Goal: Information Seeking & Learning: Learn about a topic

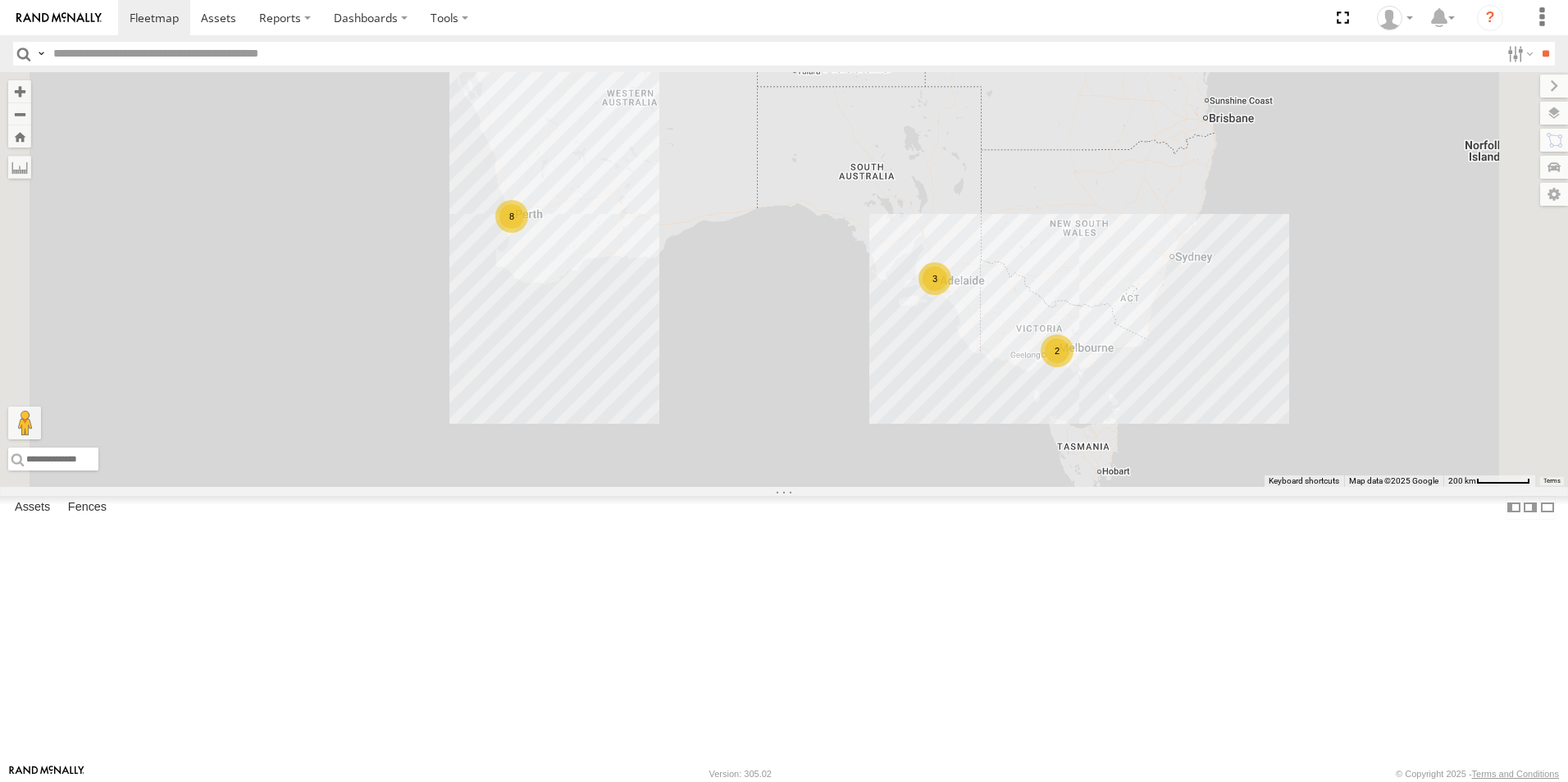
click at [0, 0] on link at bounding box center [0, 0] width 0 height 0
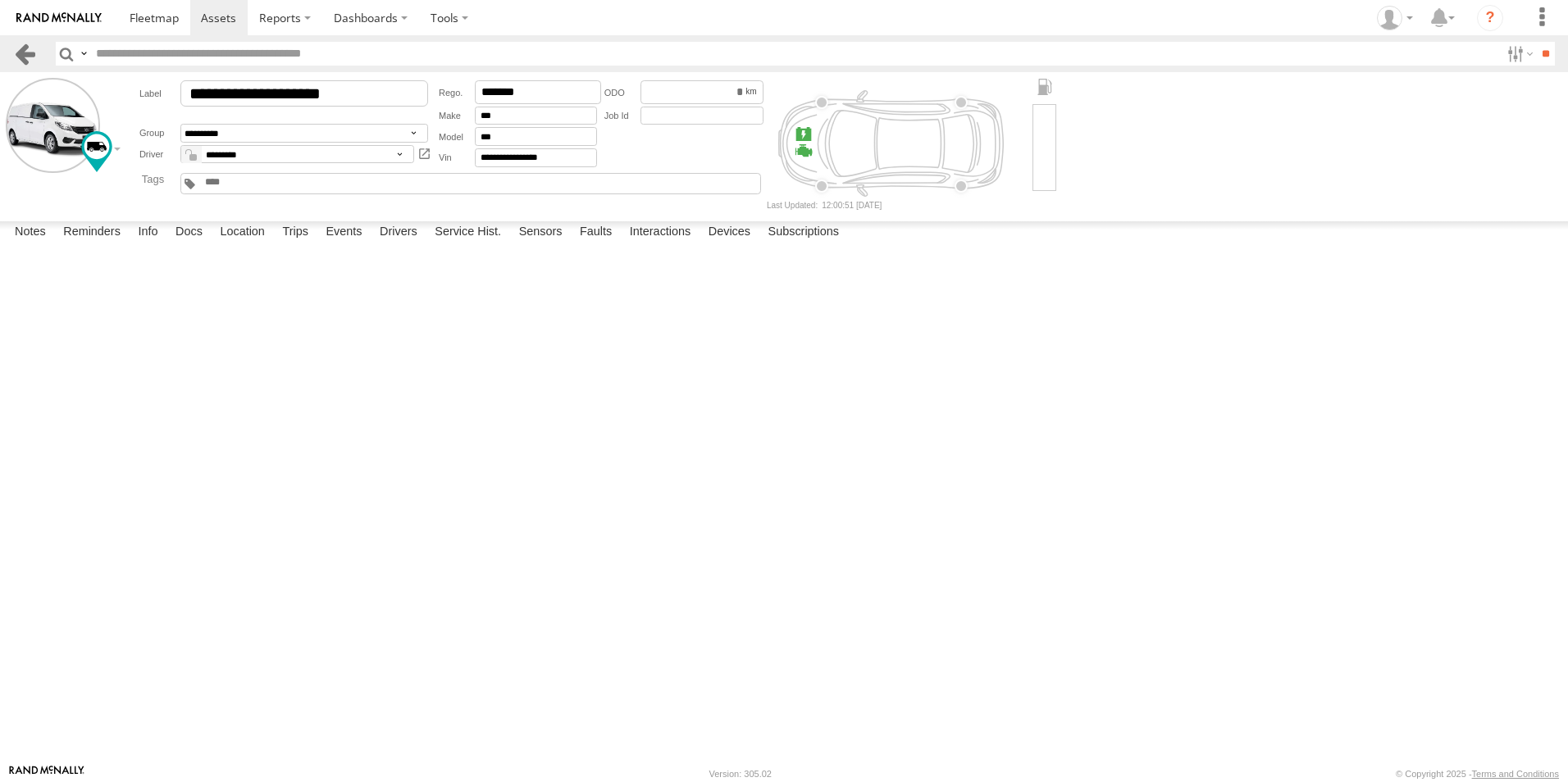
click at [29, 47] on link at bounding box center [25, 54] width 24 height 24
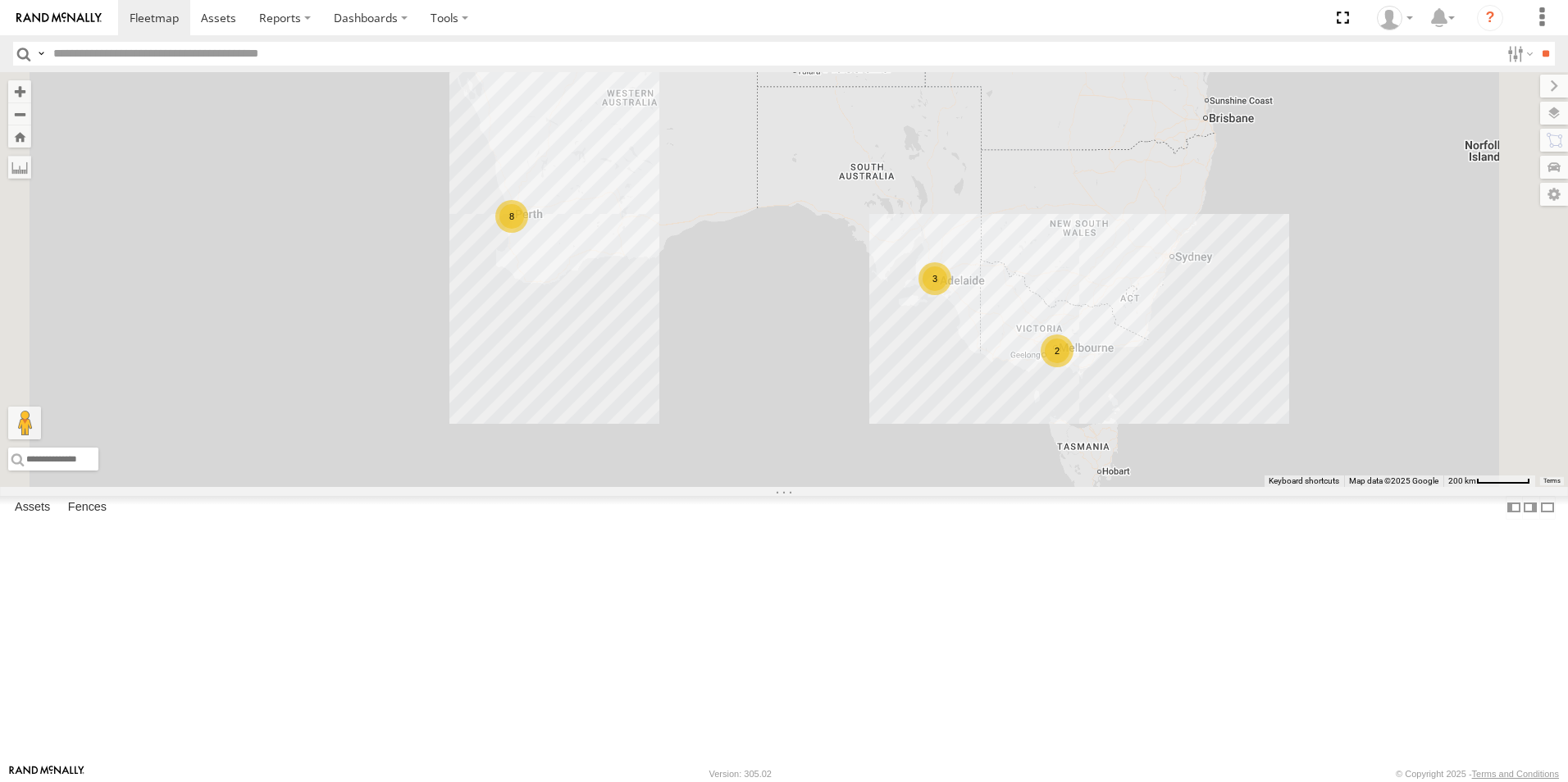
click at [0, 0] on link at bounding box center [0, 0] width 0 height 0
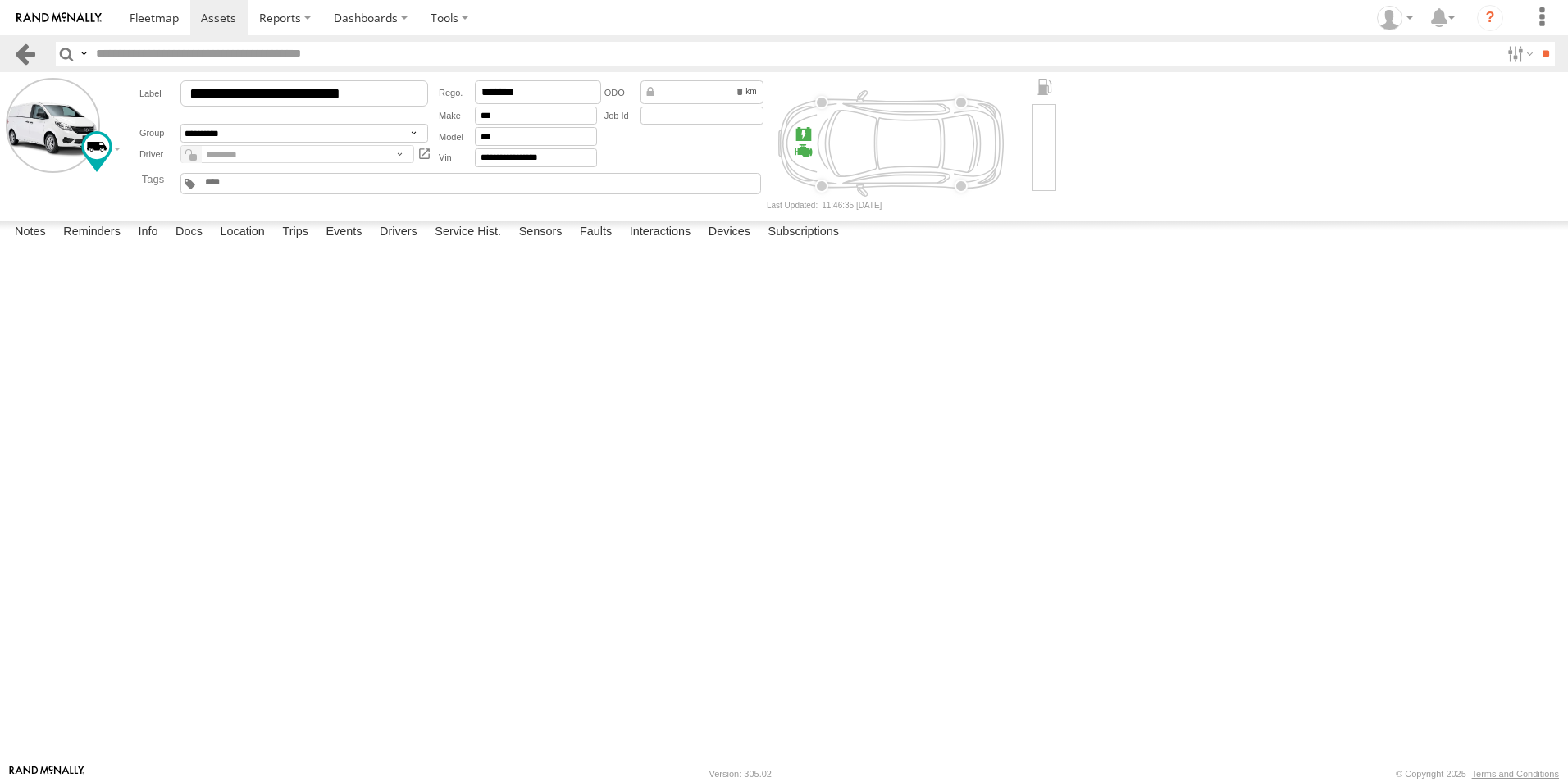
click at [30, 60] on link at bounding box center [25, 54] width 24 height 24
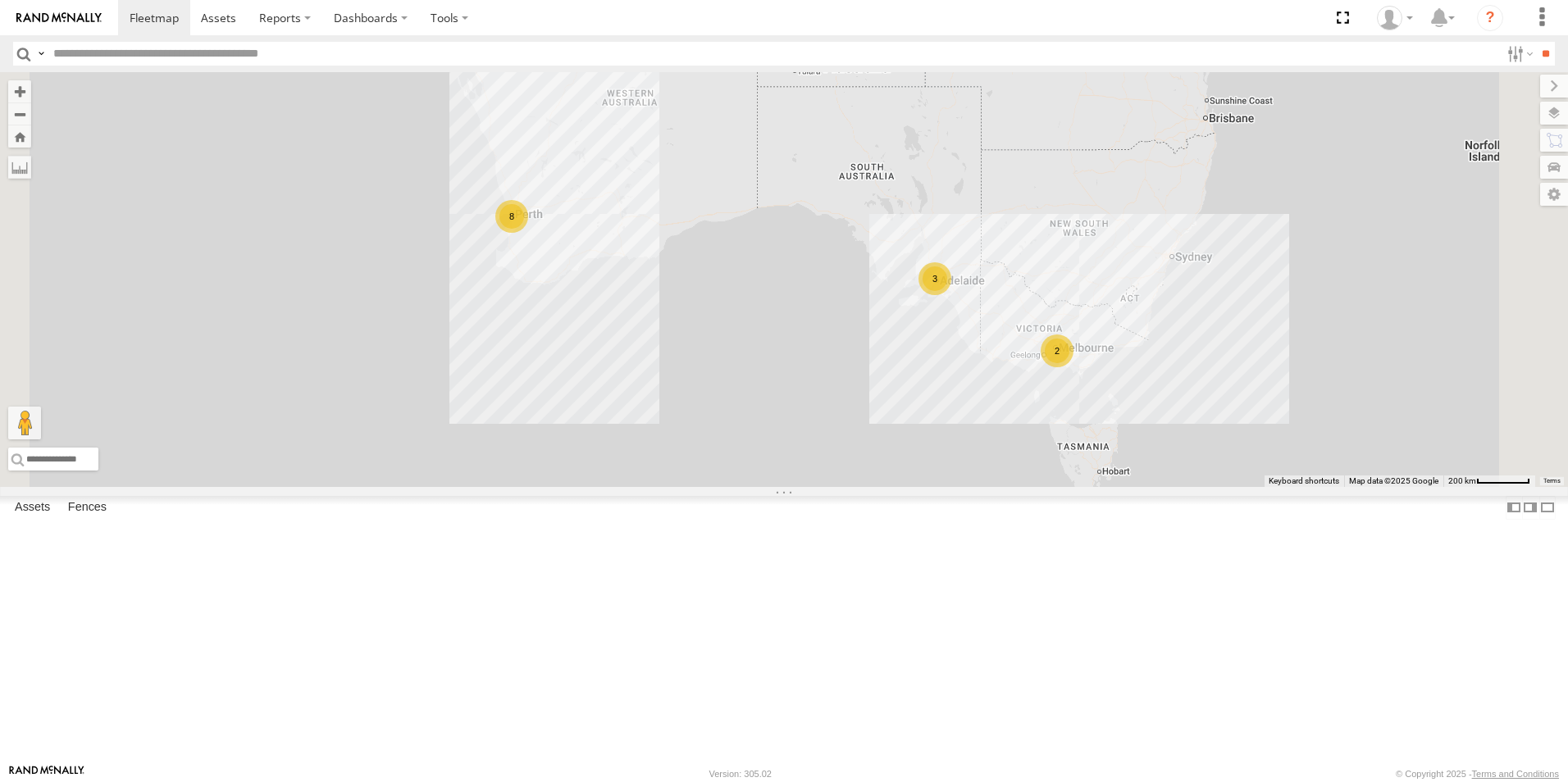
click at [0, 0] on link at bounding box center [0, 0] width 0 height 0
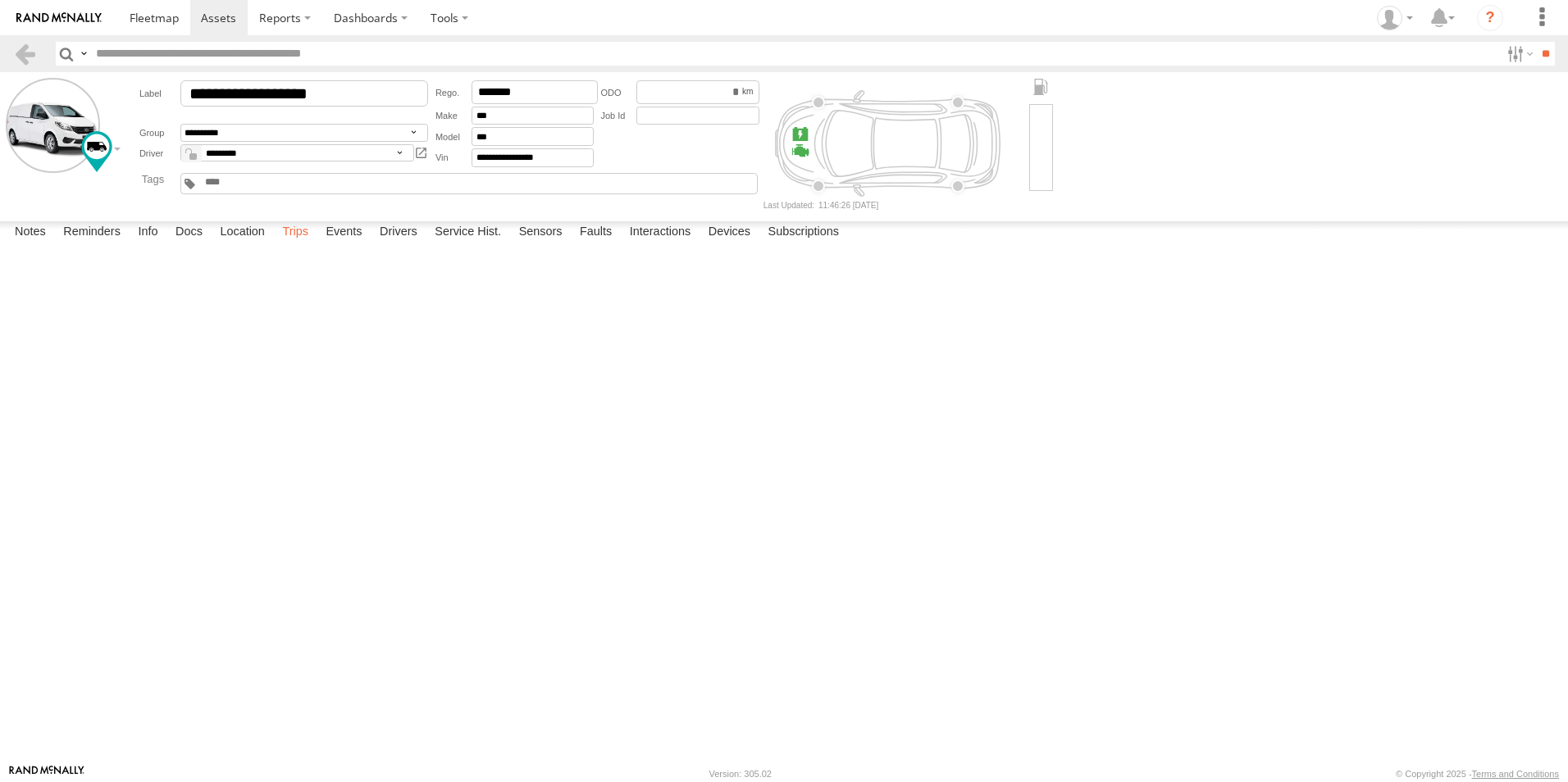
click at [290, 245] on label "Trips" at bounding box center [295, 232] width 42 height 23
click at [217, 245] on label "Location" at bounding box center [242, 232] width 61 height 23
click at [26, 56] on link at bounding box center [25, 54] width 24 height 24
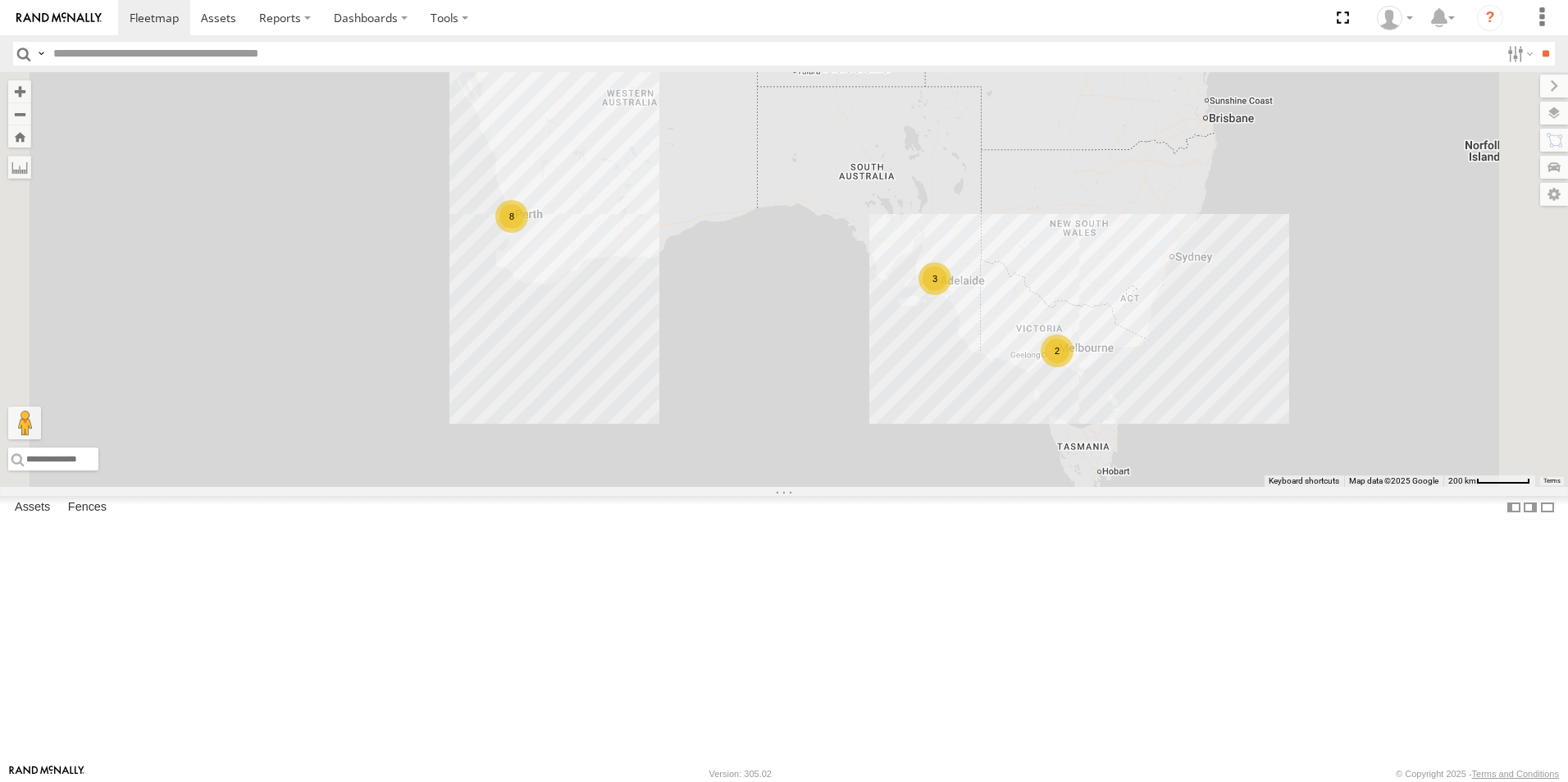
click at [0, 0] on link at bounding box center [0, 0] width 0 height 0
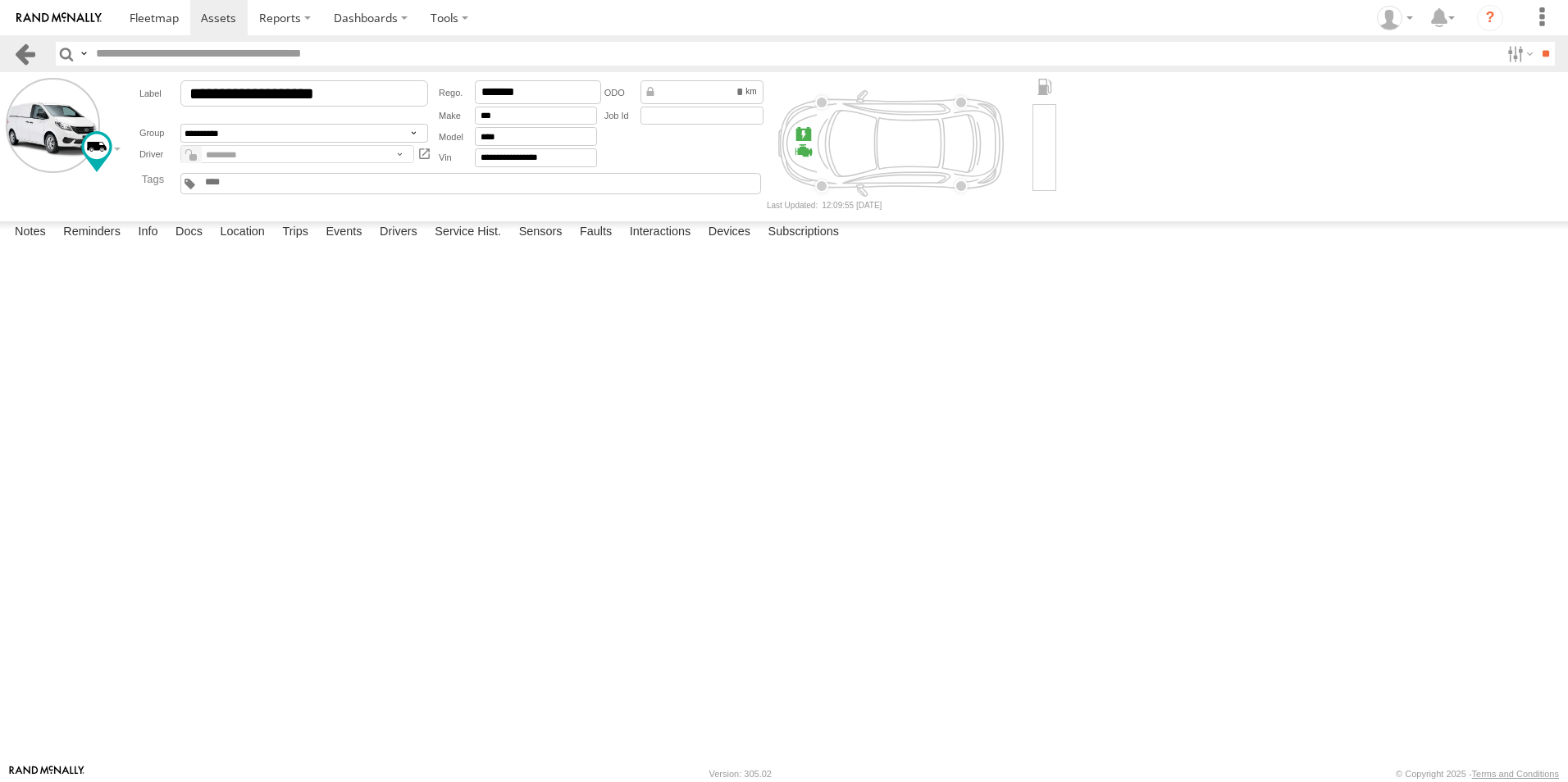
click at [33, 57] on link at bounding box center [25, 54] width 24 height 24
click at [299, 245] on label "Trips" at bounding box center [295, 232] width 42 height 23
click at [35, 63] on link at bounding box center [25, 54] width 24 height 24
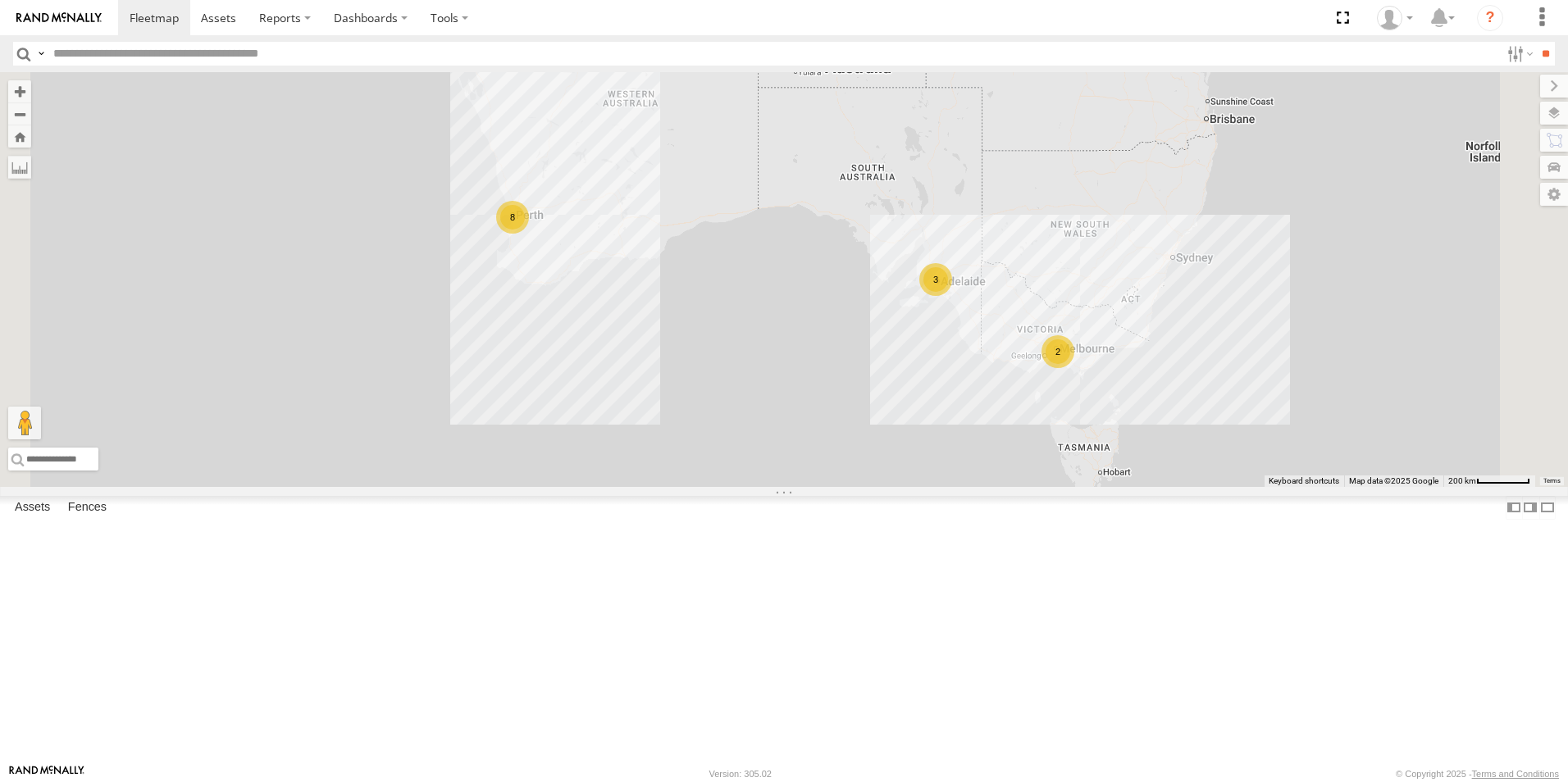
click at [0, 0] on link at bounding box center [0, 0] width 0 height 0
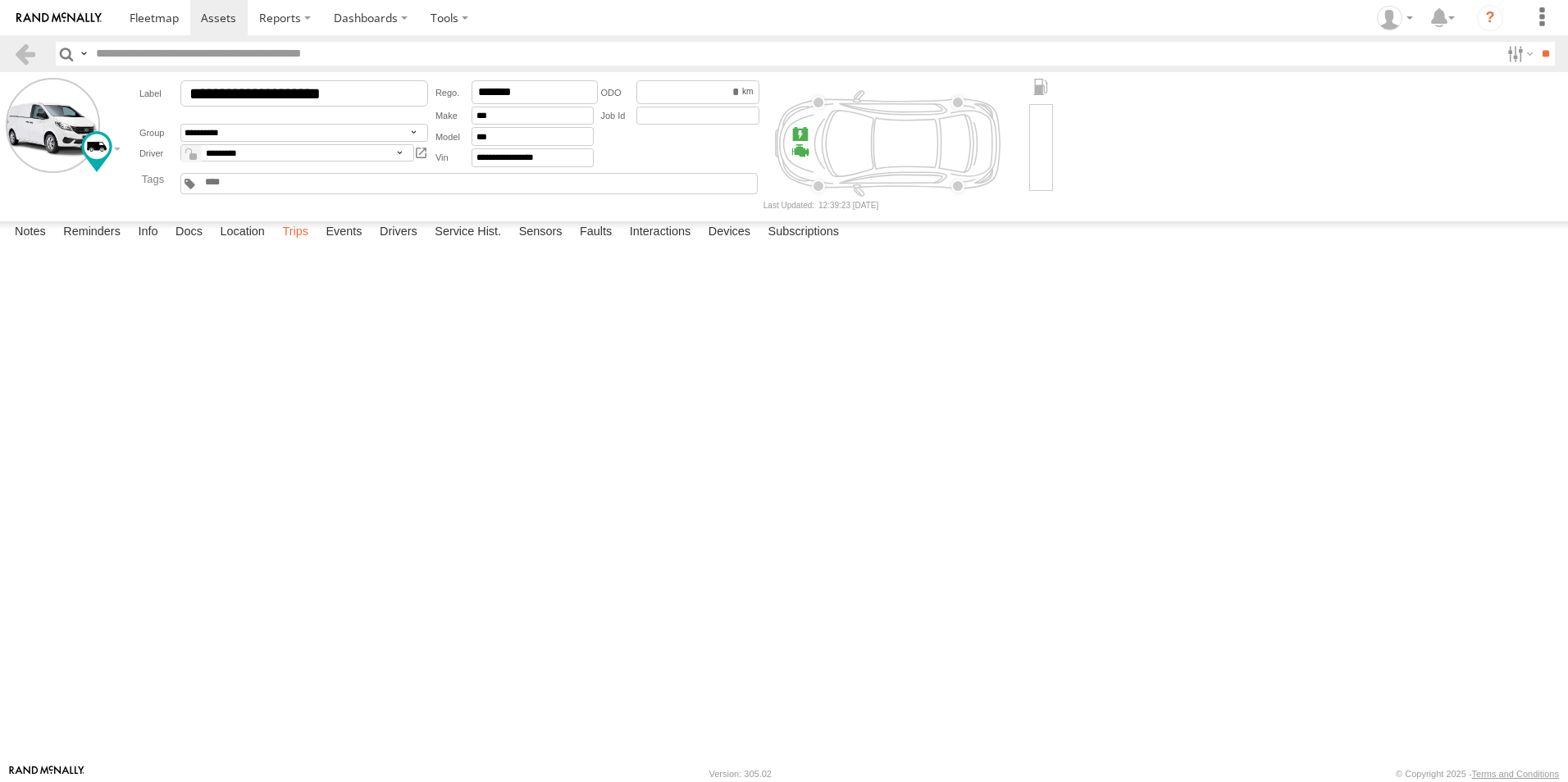
click at [296, 245] on label "Trips" at bounding box center [295, 232] width 42 height 23
click at [15, 45] on link at bounding box center [25, 54] width 24 height 24
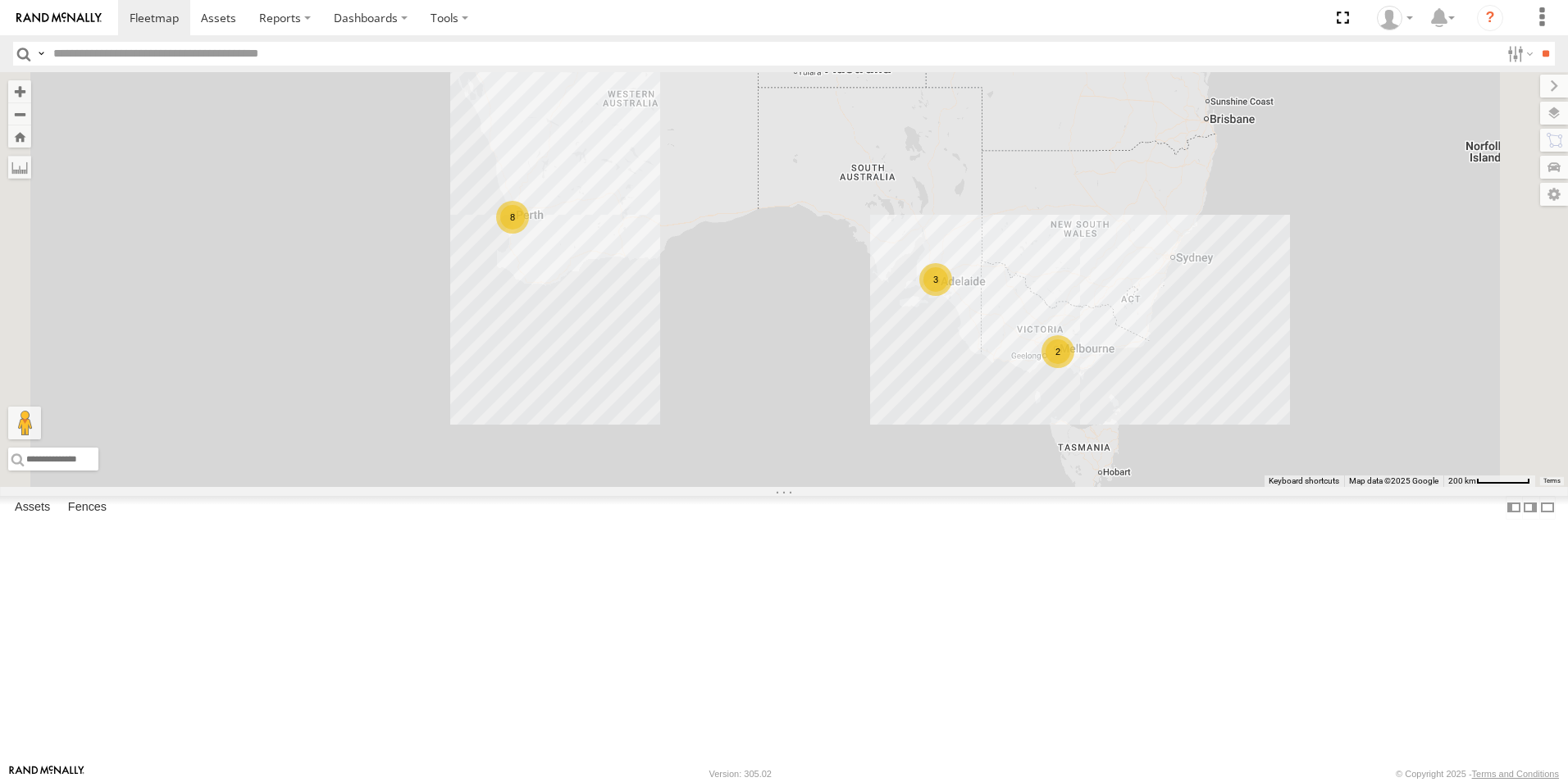
click at [0, 0] on link at bounding box center [0, 0] width 0 height 0
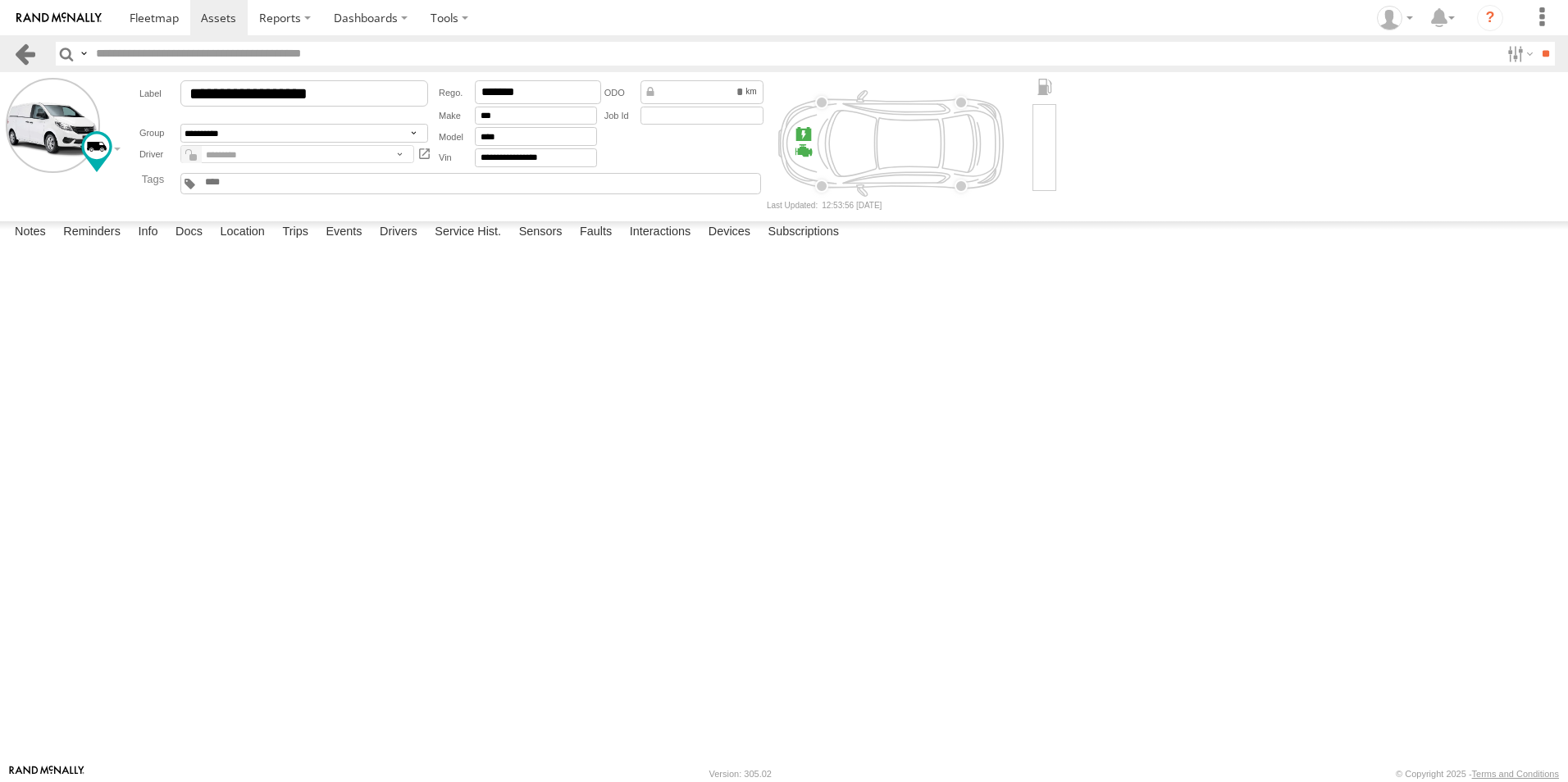
click at [18, 46] on link at bounding box center [25, 54] width 24 height 24
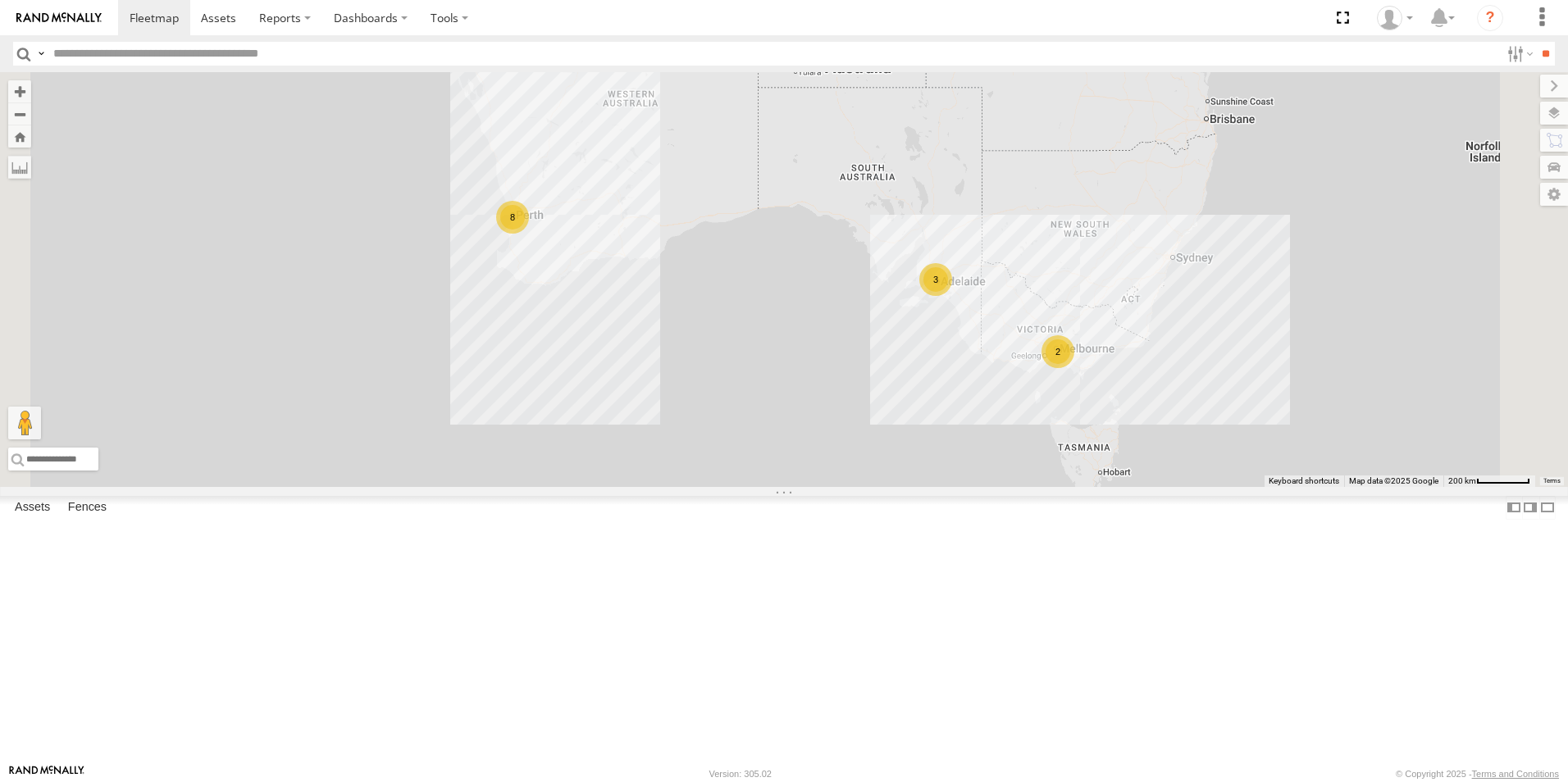
click at [0, 0] on link at bounding box center [0, 0] width 0 height 0
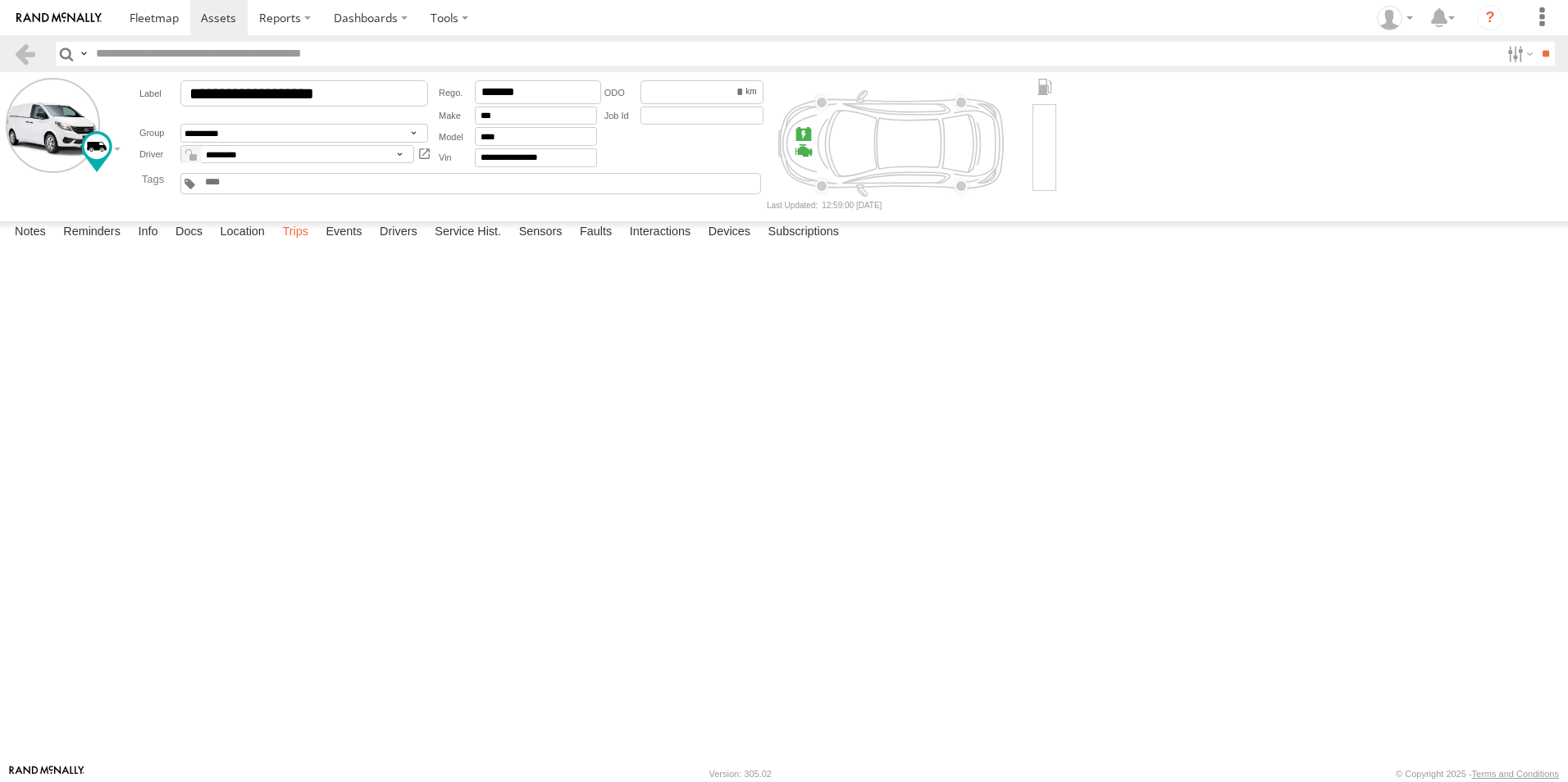
click at [309, 245] on label "Trips" at bounding box center [295, 232] width 42 height 23
click at [21, 47] on link at bounding box center [25, 54] width 24 height 24
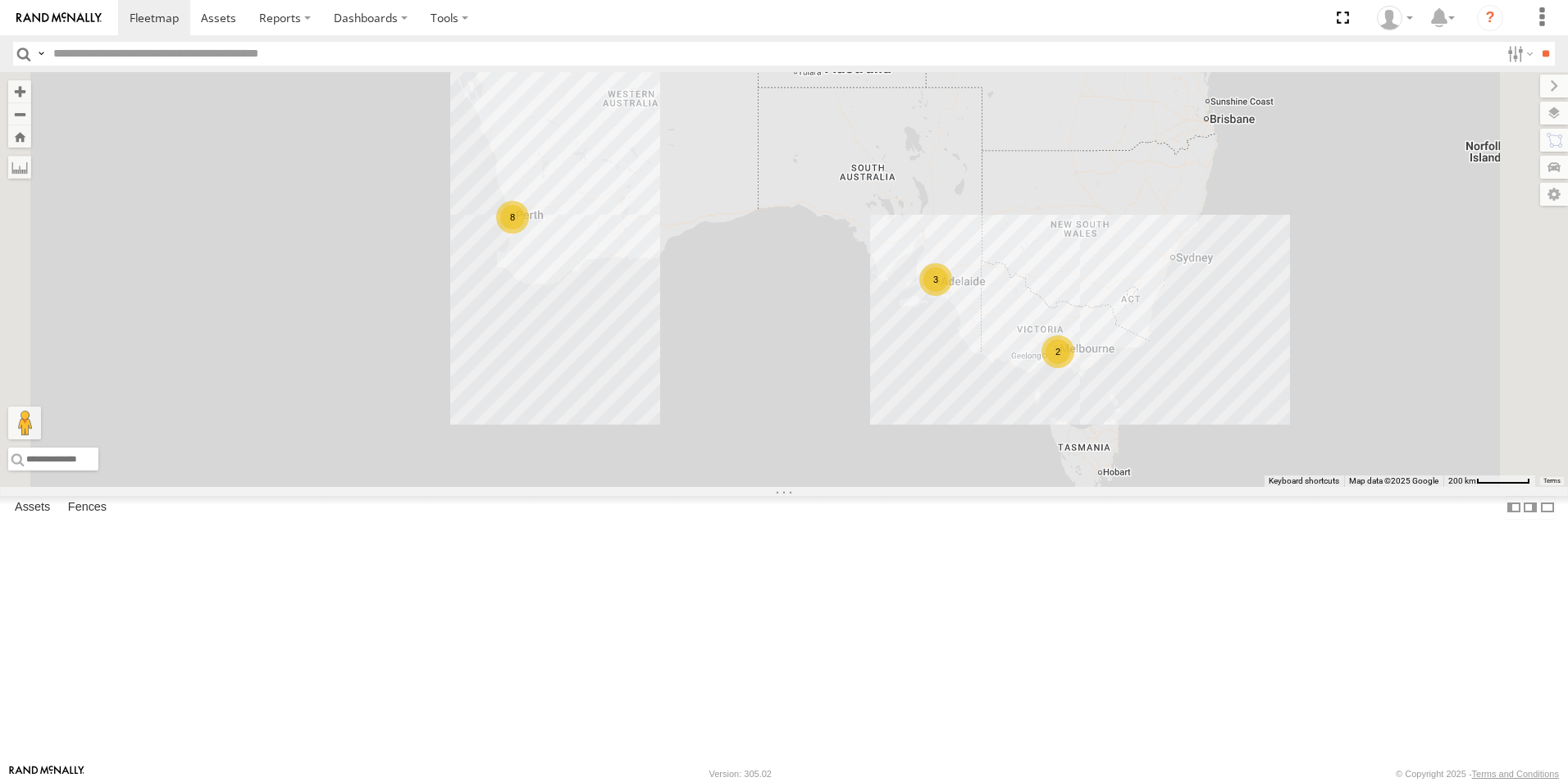
click at [0, 0] on link at bounding box center [0, 0] width 0 height 0
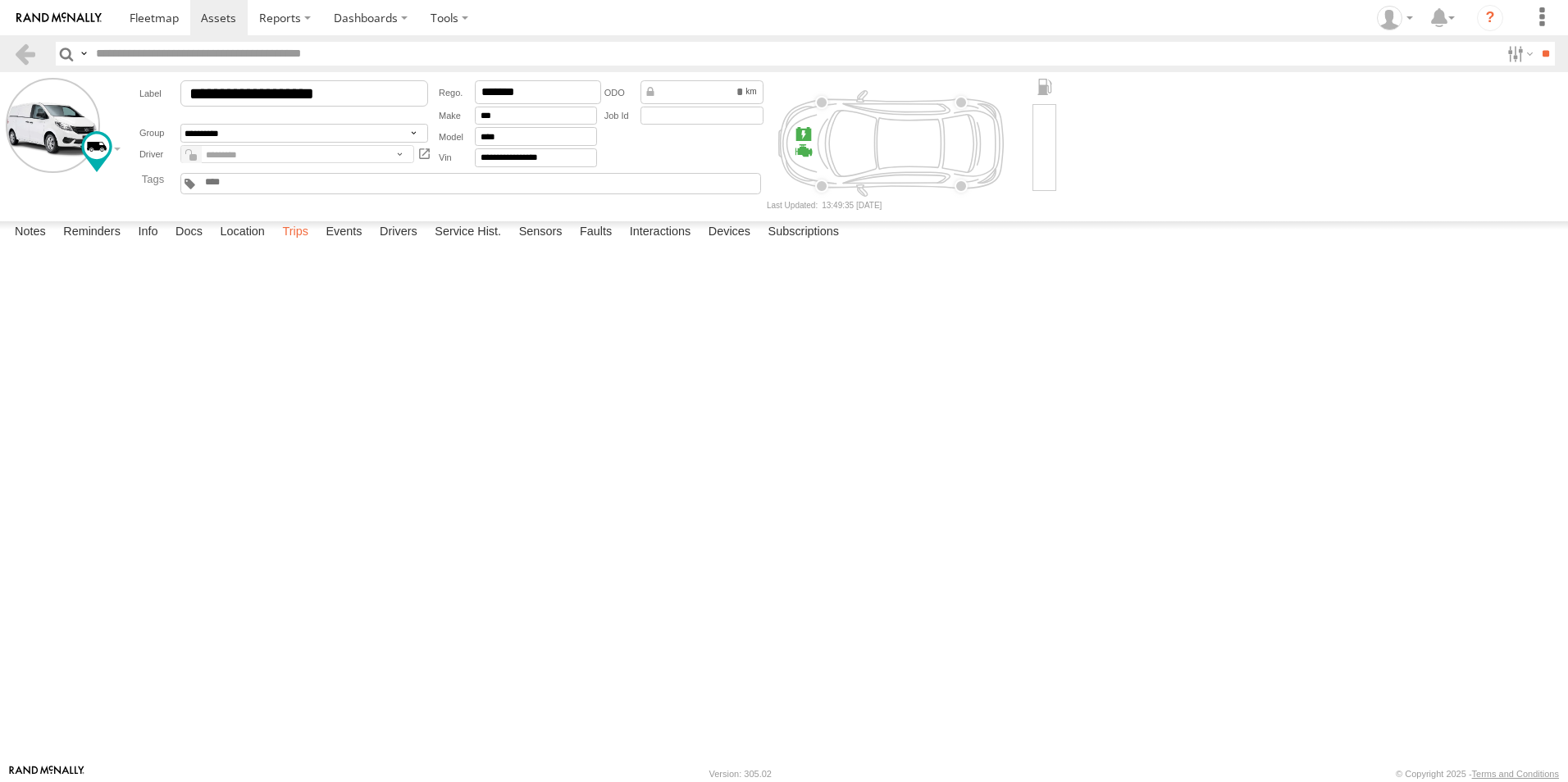
click at [307, 245] on label "Trips" at bounding box center [295, 232] width 42 height 23
click at [412, 245] on label "Drivers" at bounding box center [398, 232] width 54 height 23
click at [234, 245] on label "Location" at bounding box center [242, 232] width 61 height 23
drag, startPoint x: 896, startPoint y: 621, endPoint x: 663, endPoint y: 460, distance: 283.2
click at [0, 0] on div "[PERSON_NAME] 1IEH247" at bounding box center [0, 0] width 0 height 0
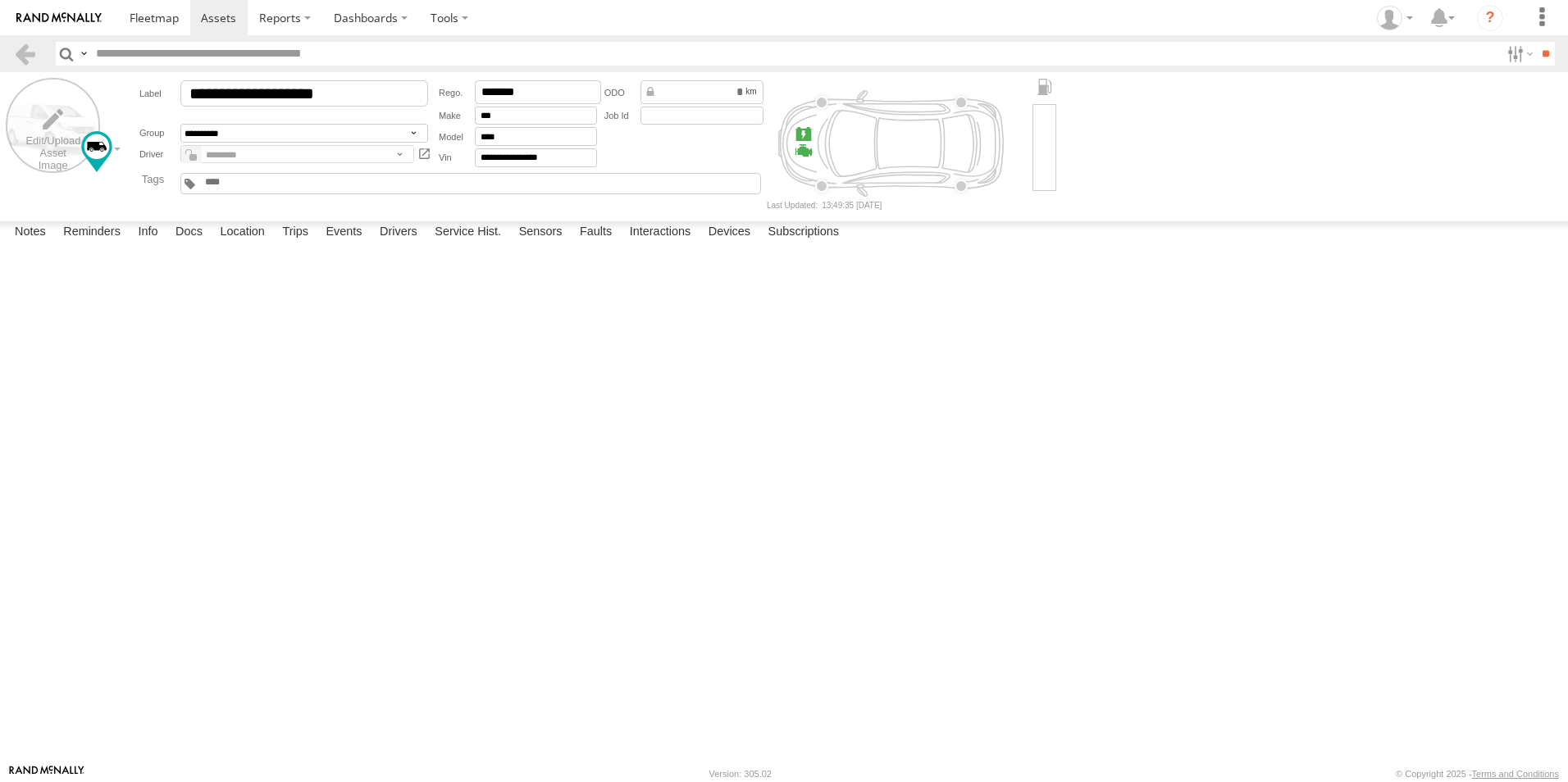
drag, startPoint x: 20, startPoint y: 48, endPoint x: 24, endPoint y: 113, distance: 65.1
click at [20, 48] on link at bounding box center [25, 54] width 24 height 24
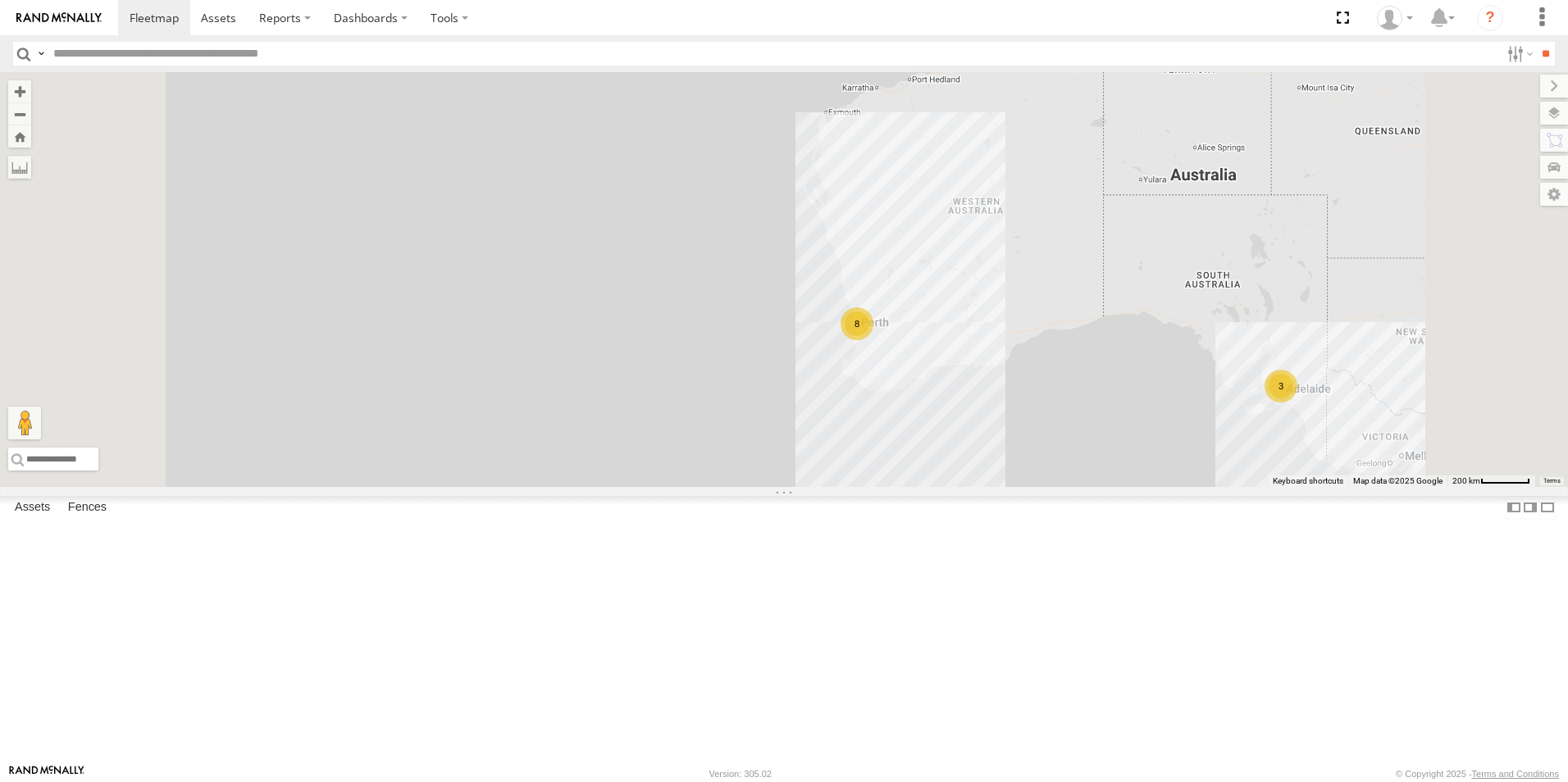
click at [0, 0] on link at bounding box center [0, 0] width 0 height 0
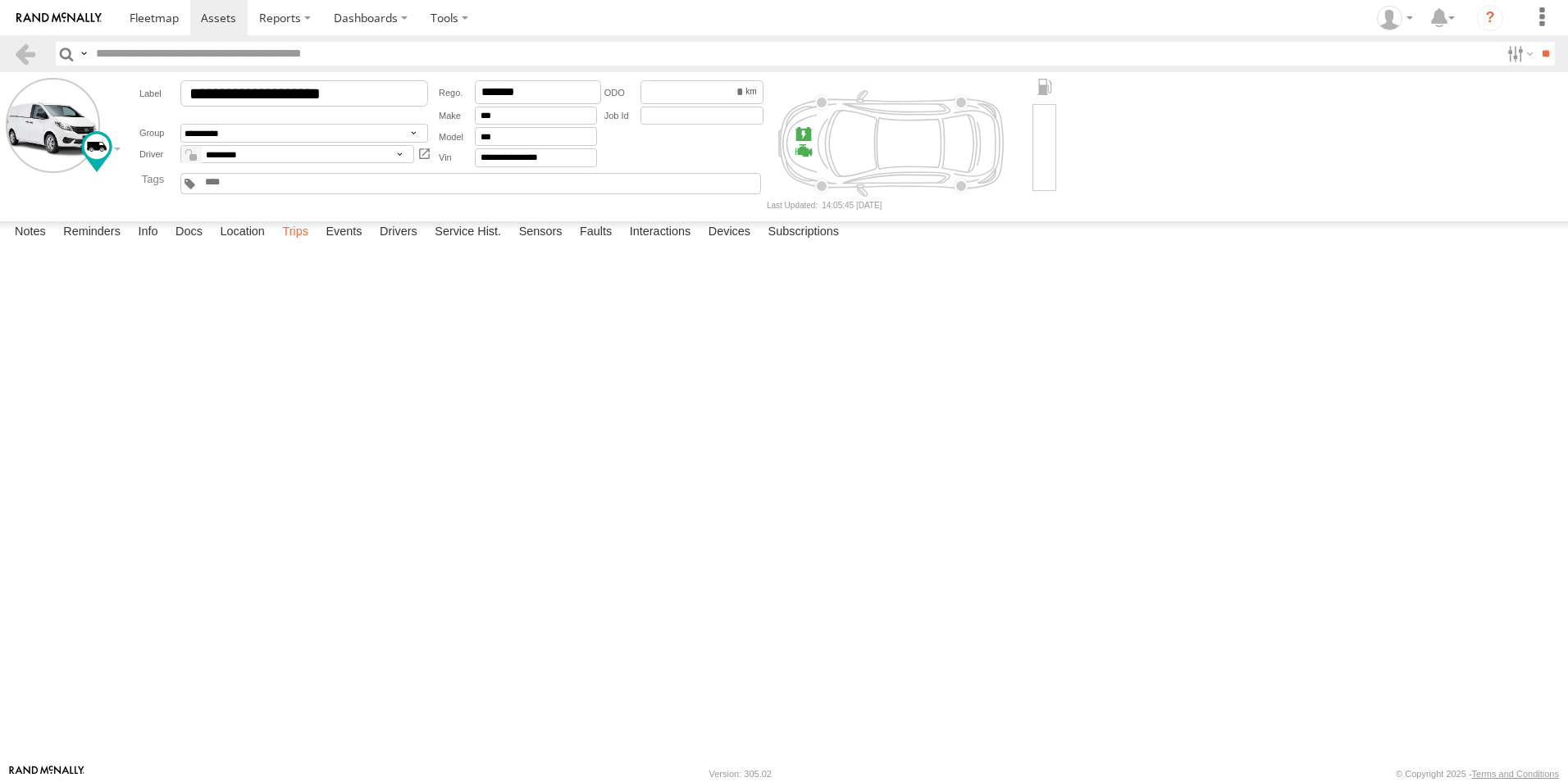
click at [303, 245] on label "Trips" at bounding box center [295, 232] width 42 height 23
click at [27, 41] on link at bounding box center [25, 54] width 24 height 24
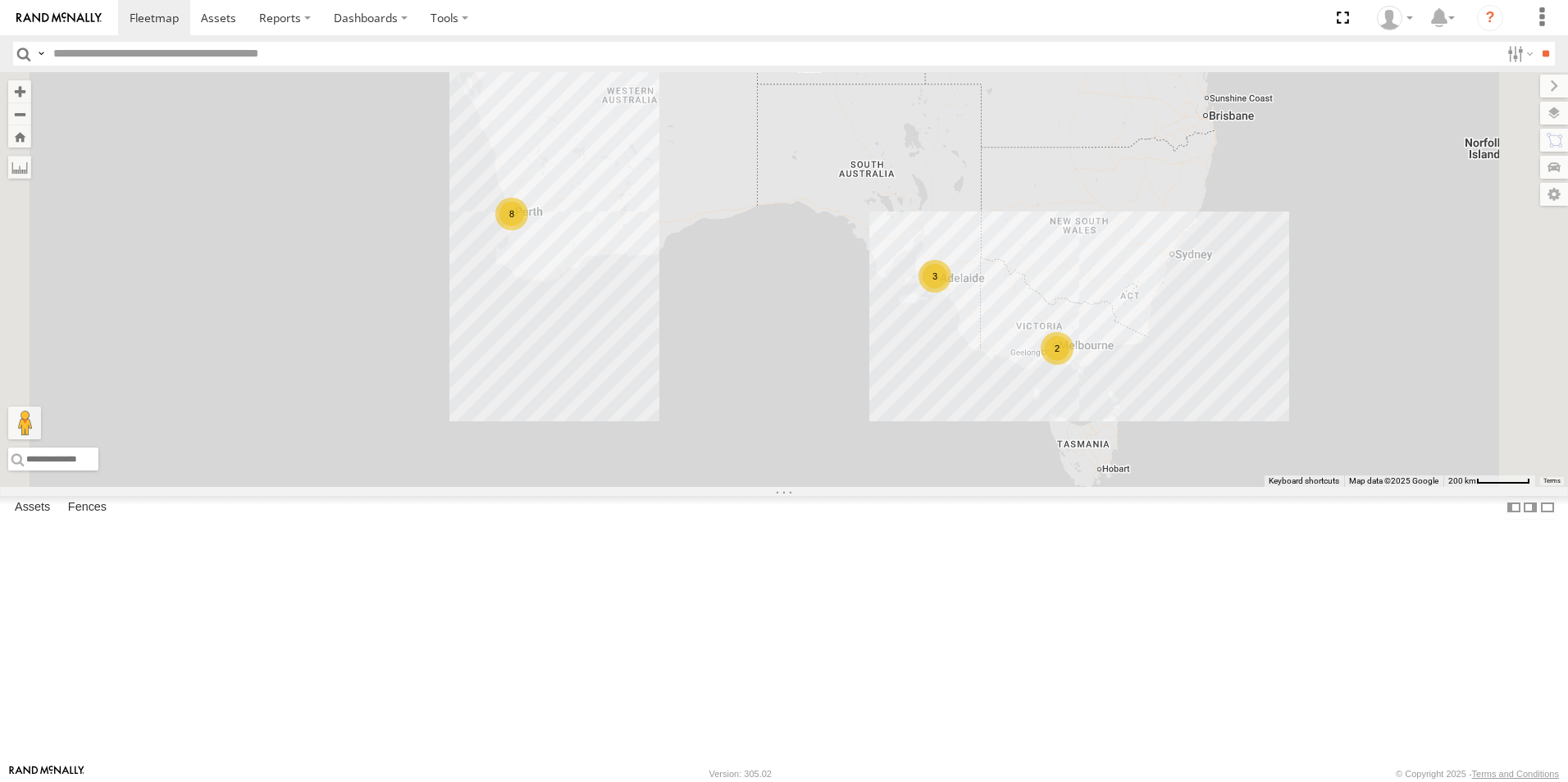
click at [0, 0] on link at bounding box center [0, 0] width 0 height 0
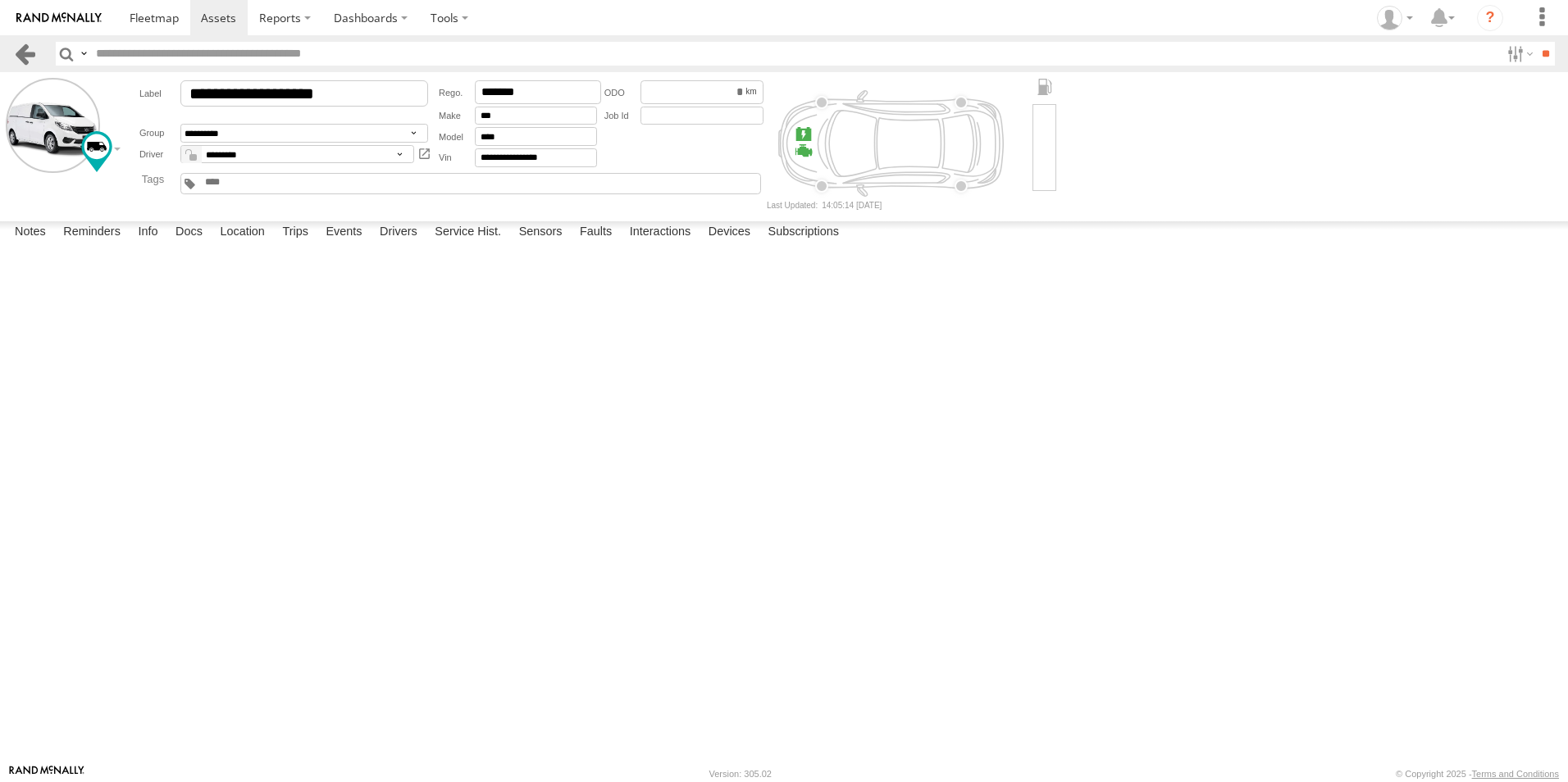
click at [31, 55] on link at bounding box center [25, 54] width 24 height 24
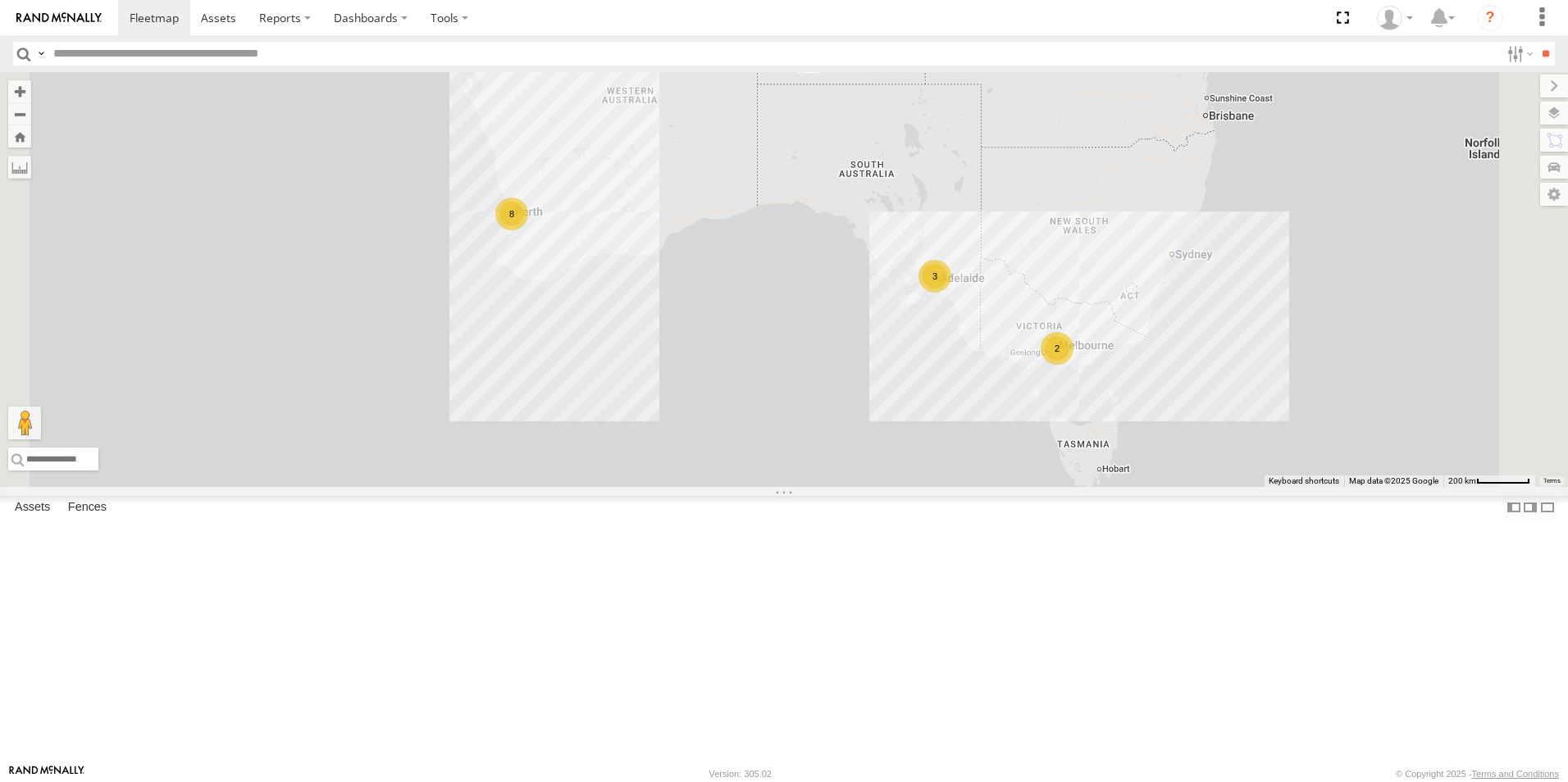
click at [0, 0] on link at bounding box center [0, 0] width 0 height 0
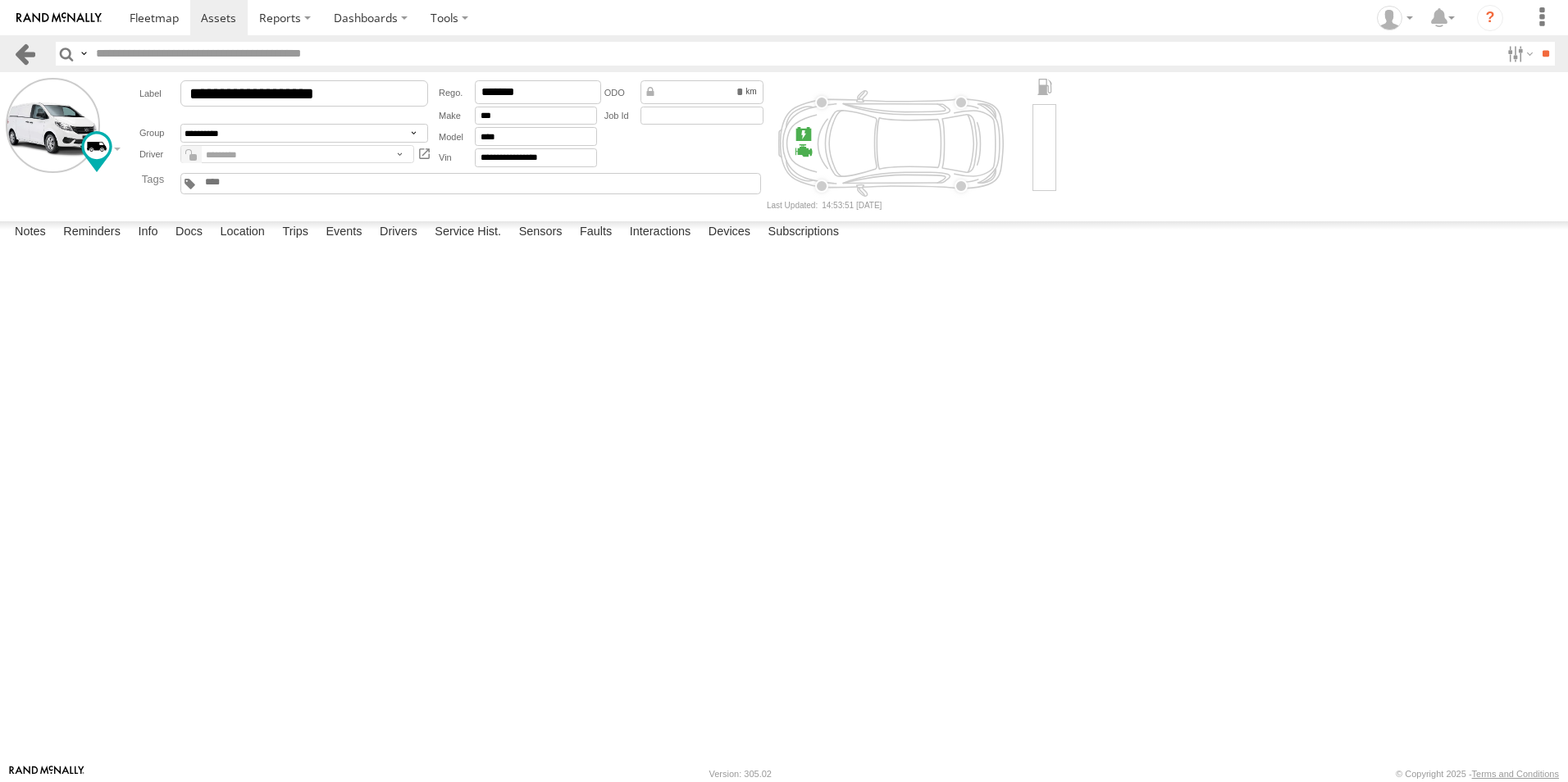
click at [27, 56] on link at bounding box center [25, 54] width 24 height 24
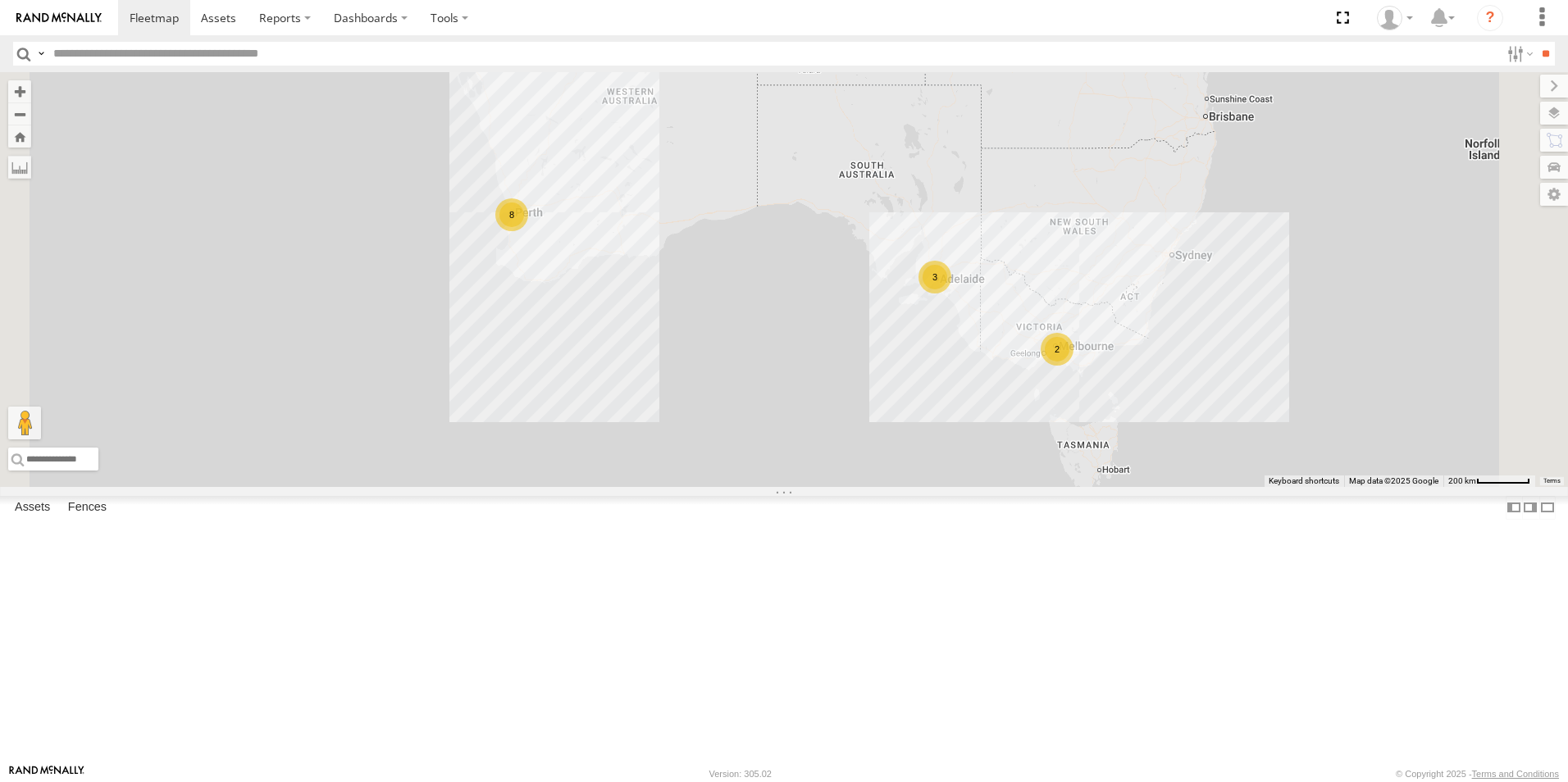
drag, startPoint x: 243, startPoint y: 281, endPoint x: 353, endPoint y: 328, distance: 119.6
click at [0, 0] on link at bounding box center [0, 0] width 0 height 0
